Goal: Book appointment/travel/reservation

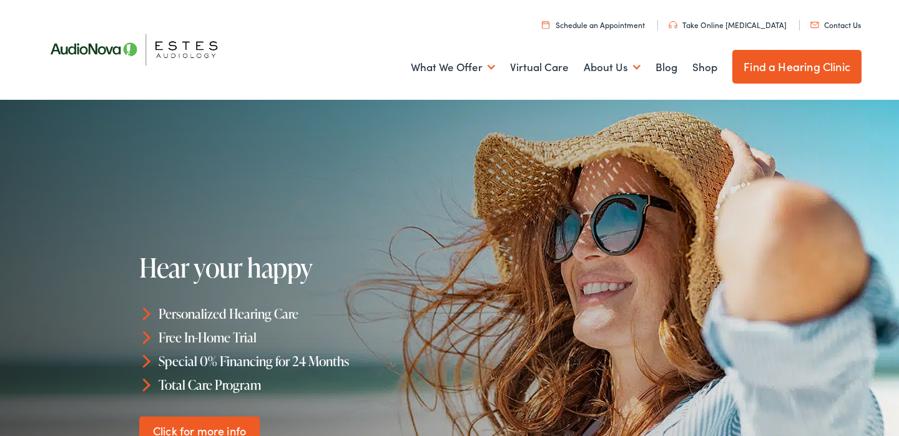
click at [763, 66] on link "Find a Hearing Clinic" at bounding box center [796, 67] width 129 height 34
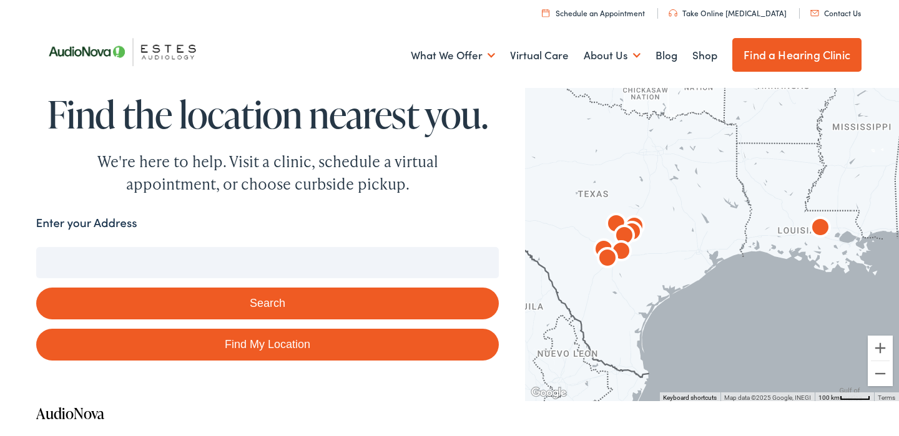
click at [441, 265] on input "Enter your Address" at bounding box center [267, 262] width 463 height 31
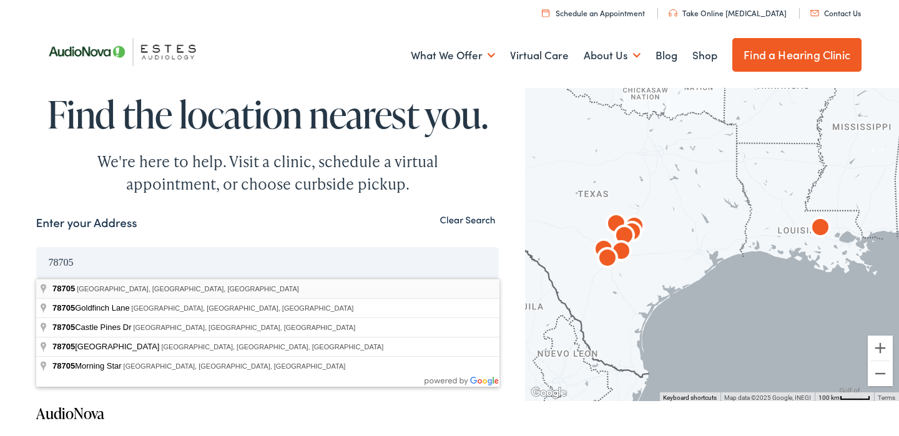
type input "Austin, TX 78705, USA"
